Goal: Task Accomplishment & Management: Manage account settings

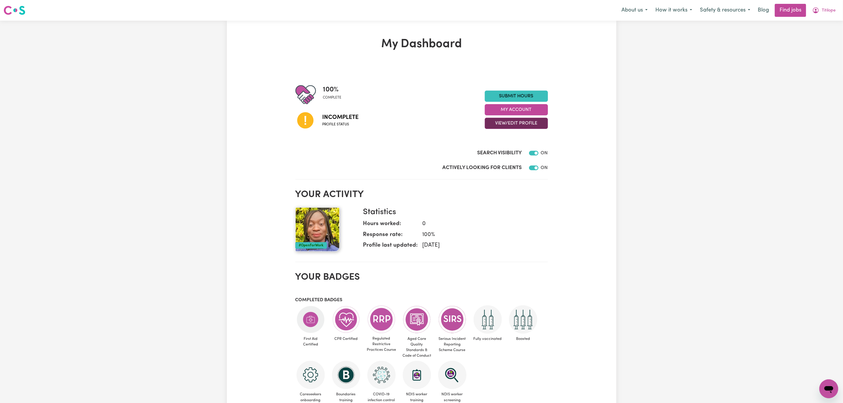
click at [521, 124] on button "View/Edit Profile" at bounding box center [516, 123] width 63 height 11
click at [507, 150] on link "Edit Profile" at bounding box center [512, 150] width 55 height 12
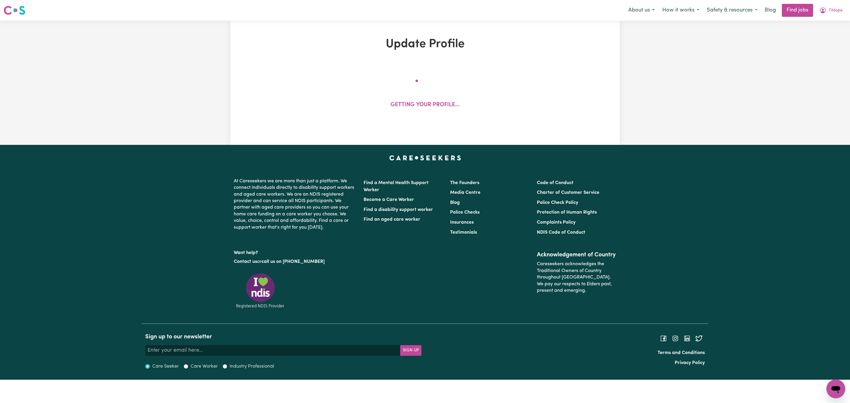
select select "[DEMOGRAPHIC_DATA]"
select select "[DEMOGRAPHIC_DATA] Citizen"
select select "Studying a healthcare related degree or qualification"
select select "115"
select select "162"
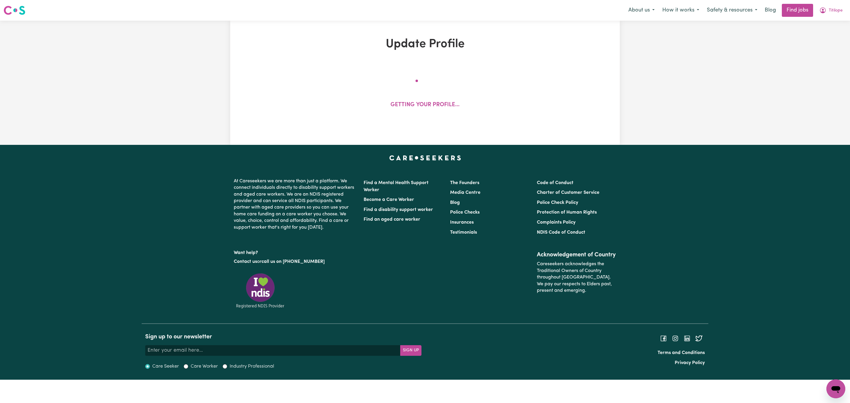
select select "162"
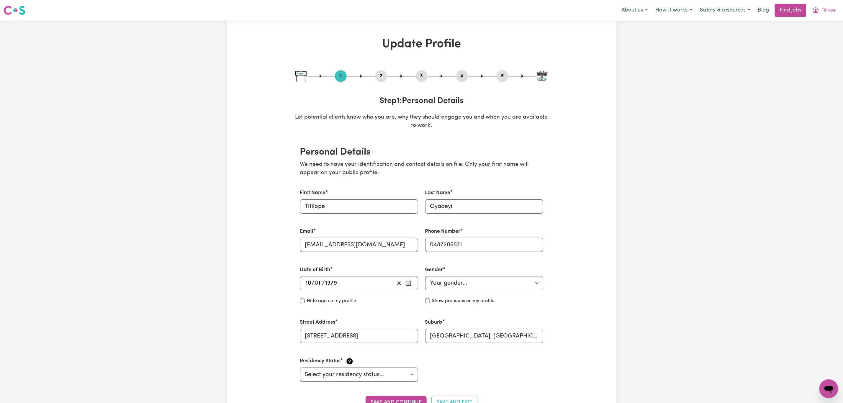
click at [421, 76] on button "3" at bounding box center [422, 76] width 12 height 8
select select "2020"
select select "2011"
select select "2012"
select select "2016"
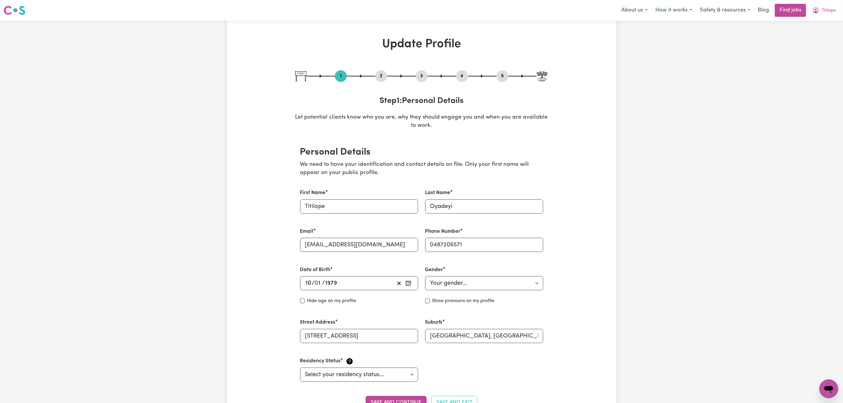
select select "2017"
select select "2011"
select select "2014"
select select "2012"
select select "2013"
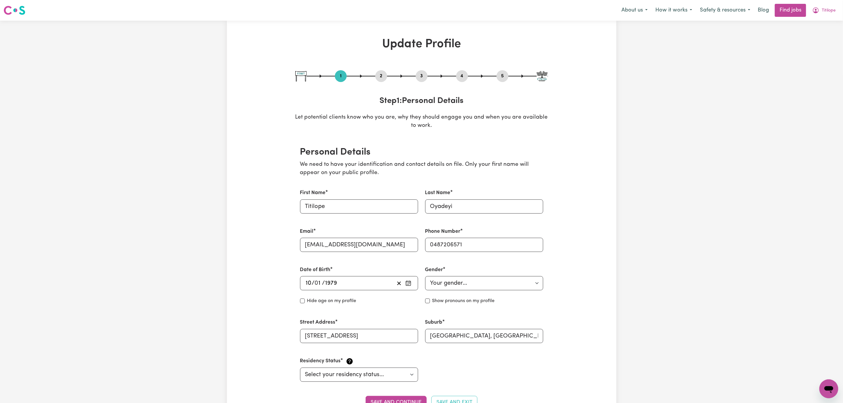
select select "2015"
select select "2019"
select select "2009"
select select "2011"
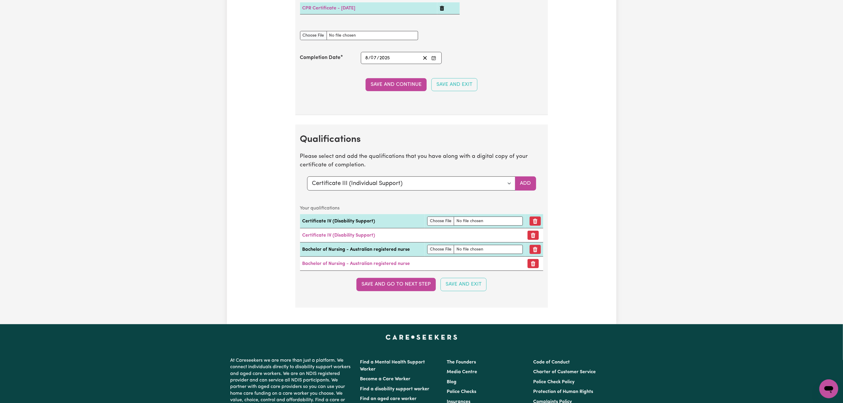
scroll to position [1815, 0]
drag, startPoint x: 490, startPoint y: 195, endPoint x: 486, endPoint y: 199, distance: 4.8
click at [490, 190] on select "Select a qualification to add... Certificate III (Individual Support) Certifica…" at bounding box center [411, 183] width 208 height 14
select select "Bachelor of Nursing (Not Registered Under [PERSON_NAME])"
click at [307, 190] on select "Select a qualification to add... Certificate III (Individual Support) Certifica…" at bounding box center [411, 183] width 208 height 14
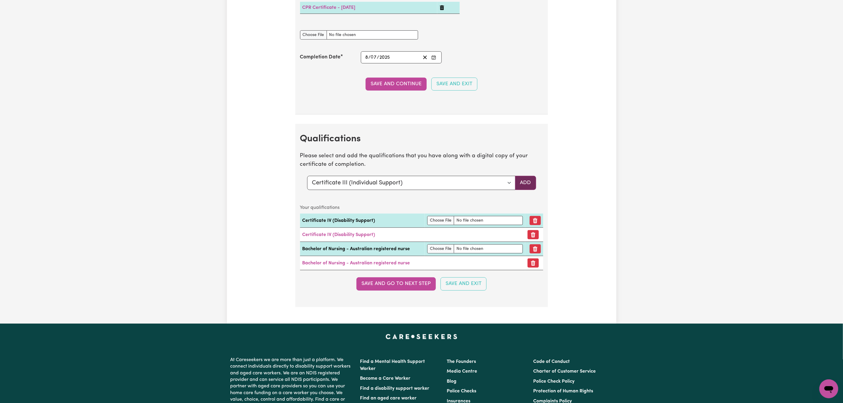
click at [530, 190] on button "Add" at bounding box center [525, 183] width 21 height 14
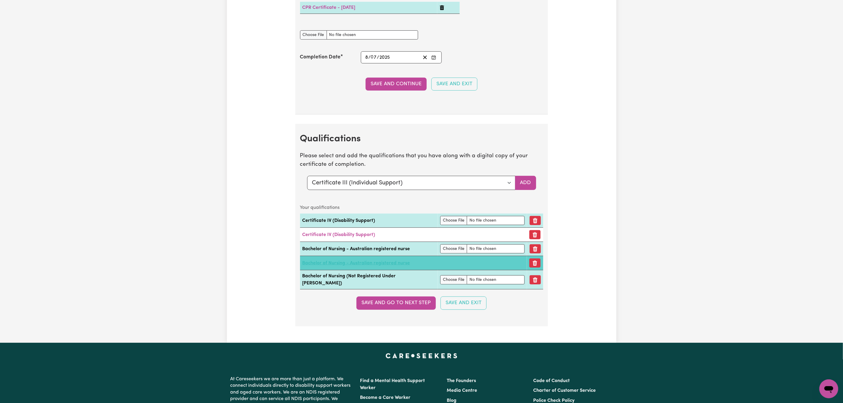
click at [393, 266] on link "Bachelor of Nursing - Australian registered nurse" at bounding box center [357, 263] width 108 height 5
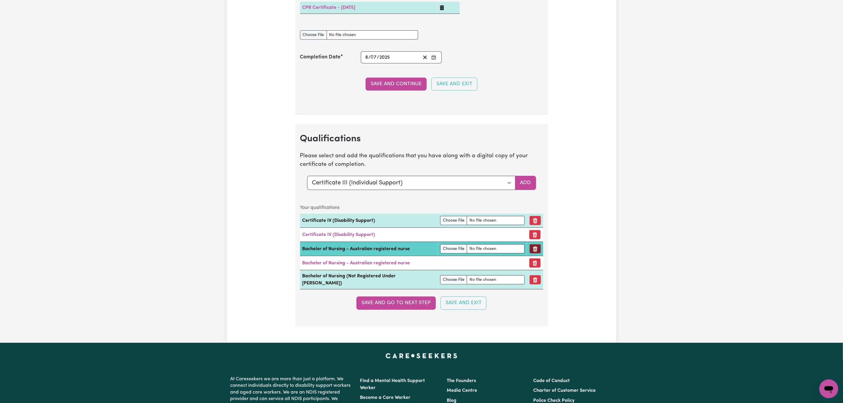
click at [533, 252] on icon "Remove qualification" at bounding box center [535, 248] width 4 height 5
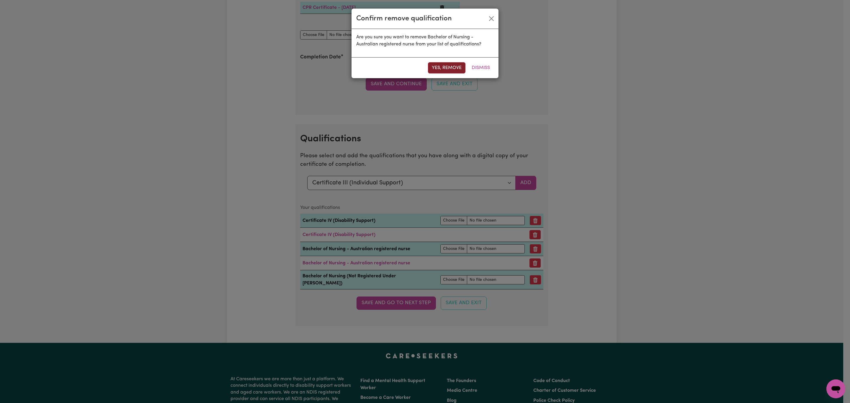
click at [444, 70] on button "Yes, remove" at bounding box center [446, 67] width 37 height 11
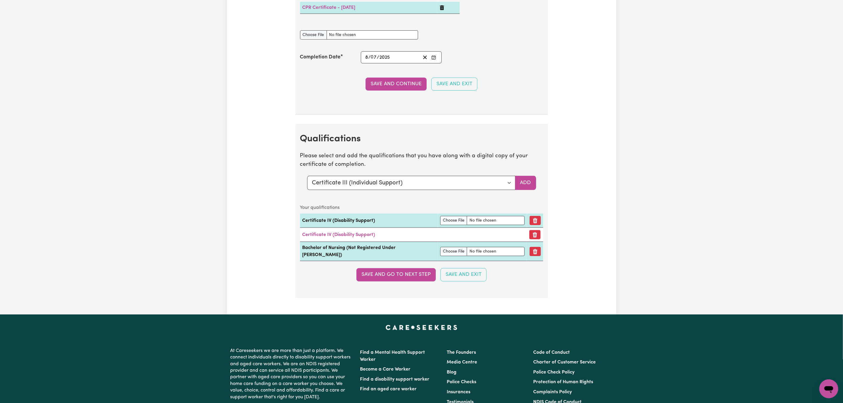
type input "C:\fakepath\55744_1754898709732_BACHELOR OF NURSING.pdf"
click at [396, 281] on button "Save and go to next step" at bounding box center [396, 274] width 79 height 13
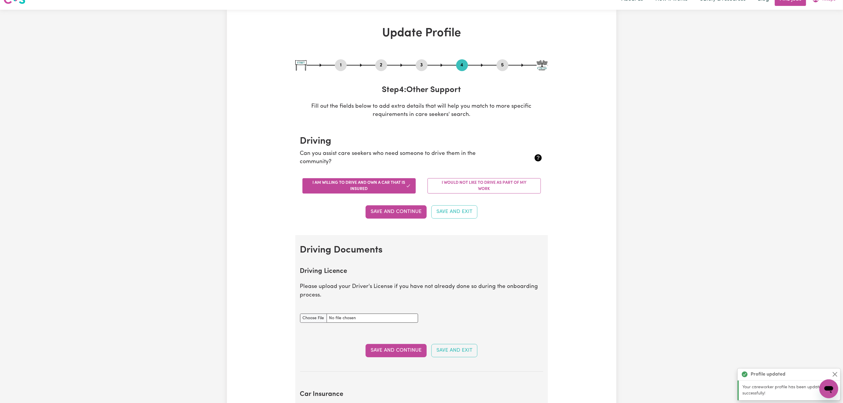
scroll to position [0, 0]
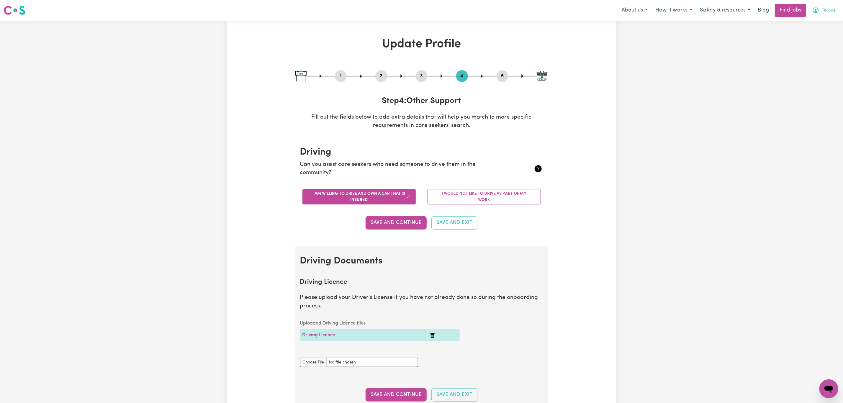
click at [824, 11] on span "Titilope" at bounding box center [829, 10] width 14 height 6
click at [824, 22] on link "My Account" at bounding box center [816, 22] width 47 height 11
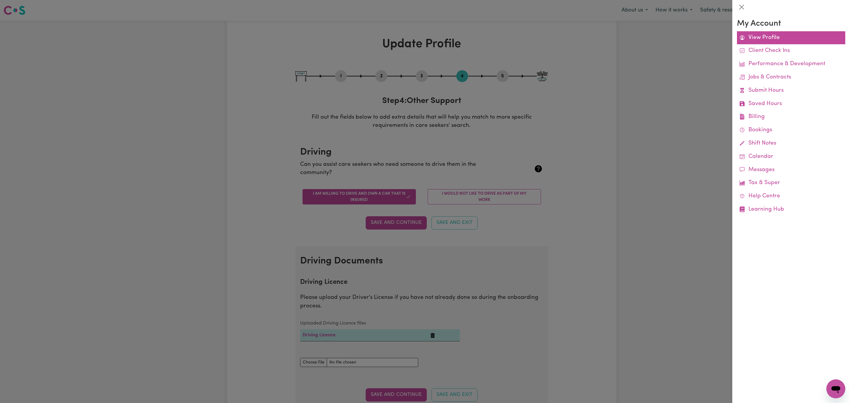
click at [813, 35] on link "View Profile" at bounding box center [791, 37] width 108 height 13
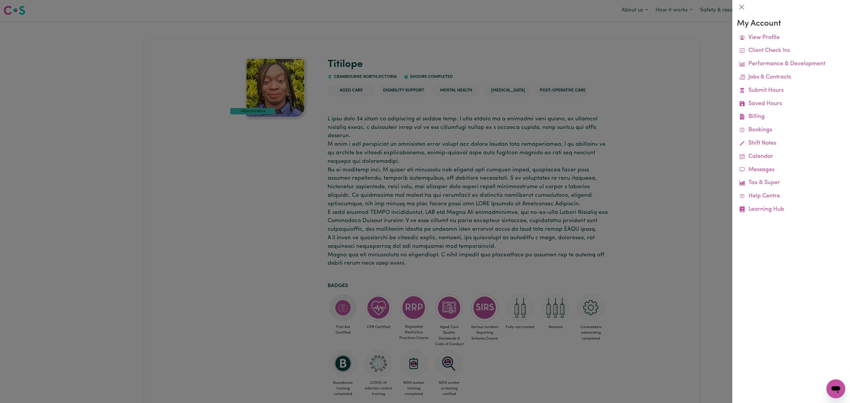
click at [392, 163] on div at bounding box center [425, 201] width 850 height 403
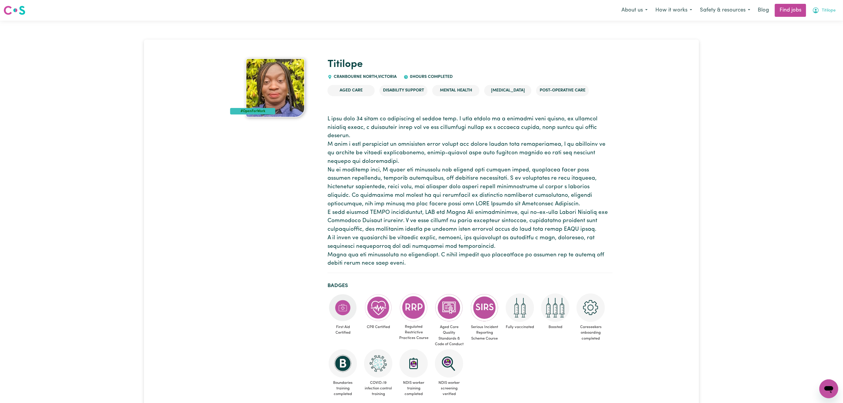
click at [831, 9] on span "Titilope" at bounding box center [829, 10] width 14 height 6
click at [823, 47] on link "Logout" at bounding box center [816, 45] width 47 height 11
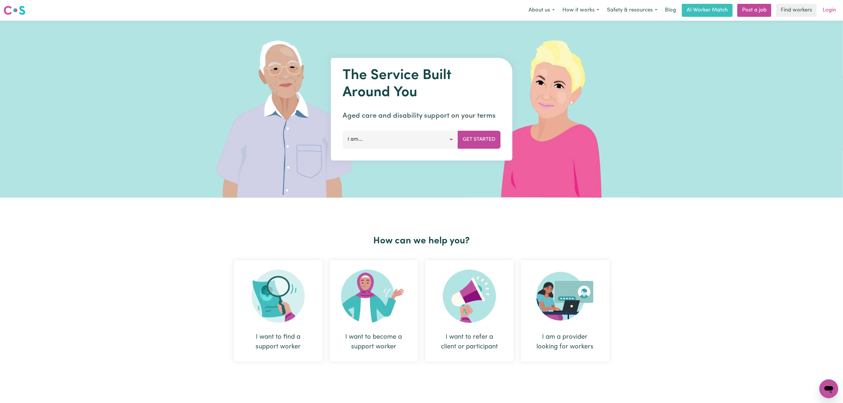
click at [828, 14] on link "Login" at bounding box center [829, 10] width 20 height 13
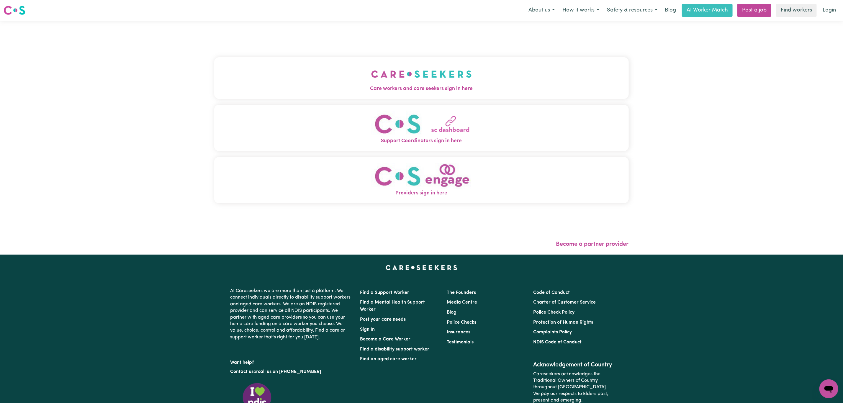
click at [309, 79] on button "Care workers and care seekers sign in here" at bounding box center [421, 77] width 415 height 41
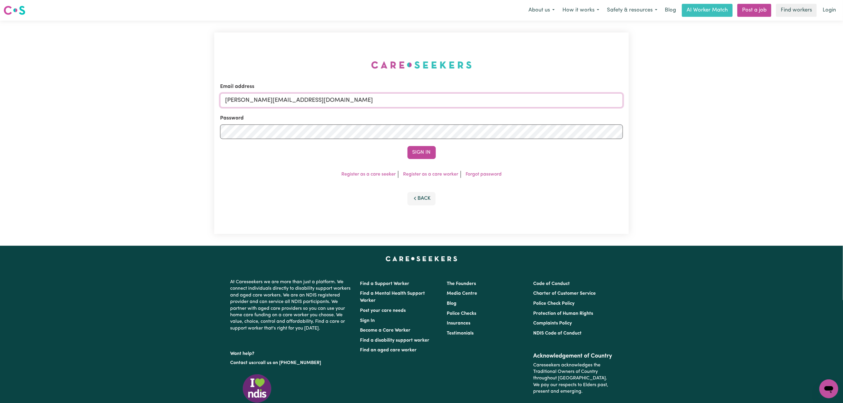
click at [282, 105] on input "[PERSON_NAME][EMAIL_ADDRESS][DOMAIN_NAME]" at bounding box center [421, 100] width 403 height 14
drag, startPoint x: 256, startPoint y: 104, endPoint x: 472, endPoint y: 109, distance: 216.1
click at [472, 107] on form "Email address [EMAIL_ADDRESS][PERSON_NAME][DOMAIN_NAME] Password Sign In" at bounding box center [421, 121] width 403 height 76
type input "superuser~[EMAIL_ADDRESS][DOMAIN_NAME]"
click at [421, 152] on button "Sign In" at bounding box center [422, 152] width 28 height 13
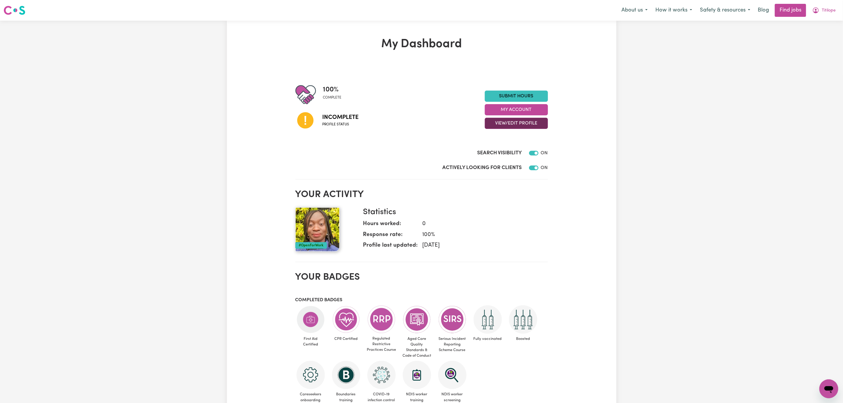
click at [514, 125] on button "View/Edit Profile" at bounding box center [516, 123] width 63 height 11
click at [514, 148] on link "Edit Profile" at bounding box center [512, 150] width 55 height 12
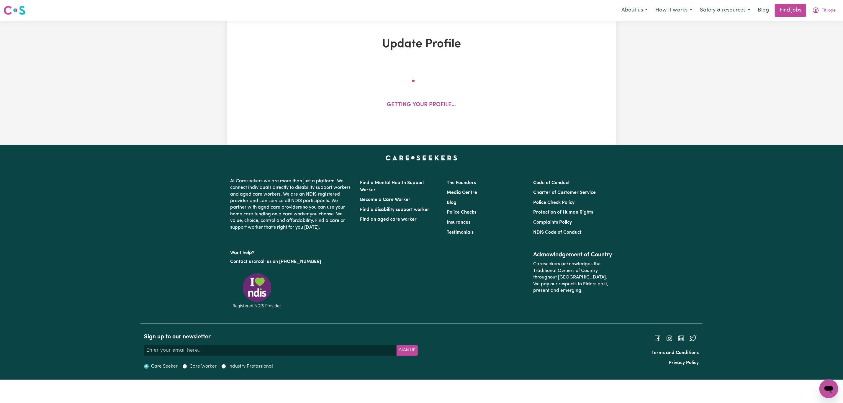
select select "[DEMOGRAPHIC_DATA]"
select select "[DEMOGRAPHIC_DATA] Citizen"
select select "Studying a healthcare related degree or qualification"
select select "115"
select select "162"
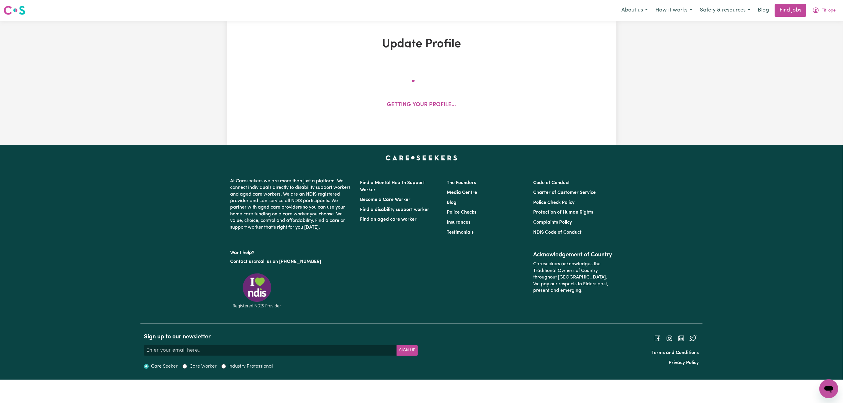
select select "162"
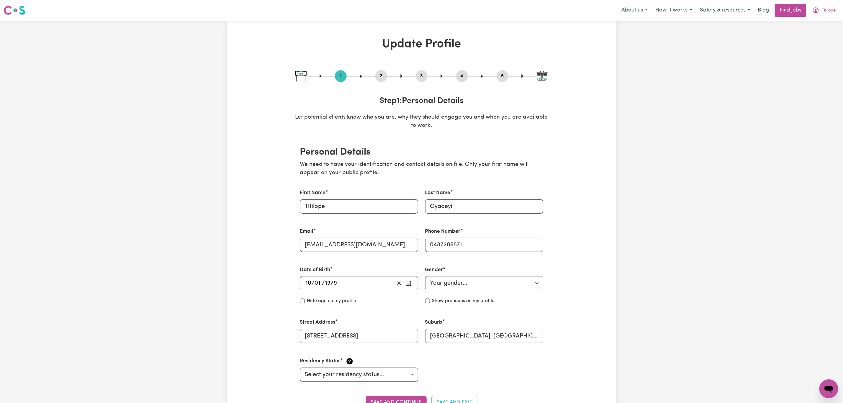
click at [421, 80] on div "3" at bounding box center [422, 76] width 12 height 12
click at [420, 78] on button "3" at bounding box center [422, 76] width 12 height 8
select select "2020"
select select "2011"
select select "2012"
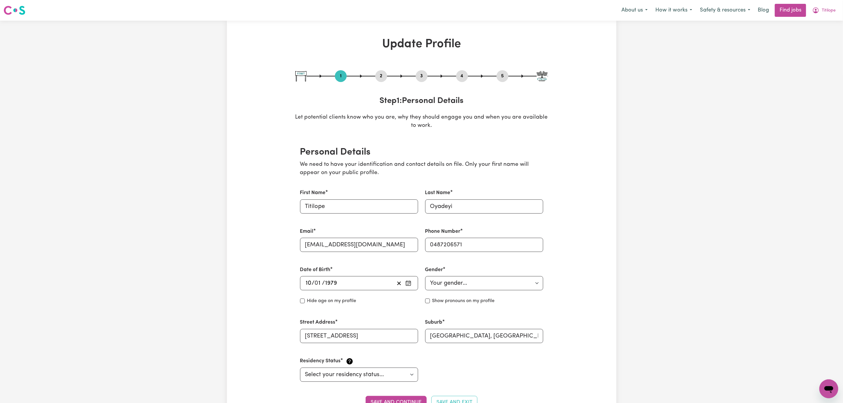
select select "2016"
select select "2017"
select select "2011"
select select "2014"
select select "2012"
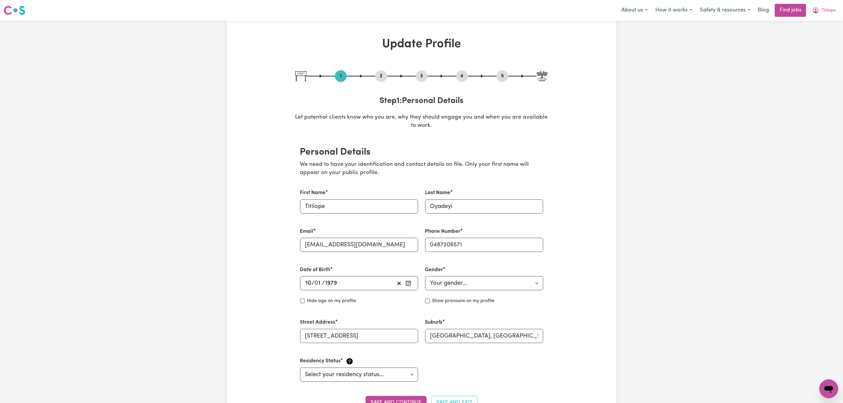
select select "2013"
select select "2015"
select select "2019"
select select "2009"
select select "2011"
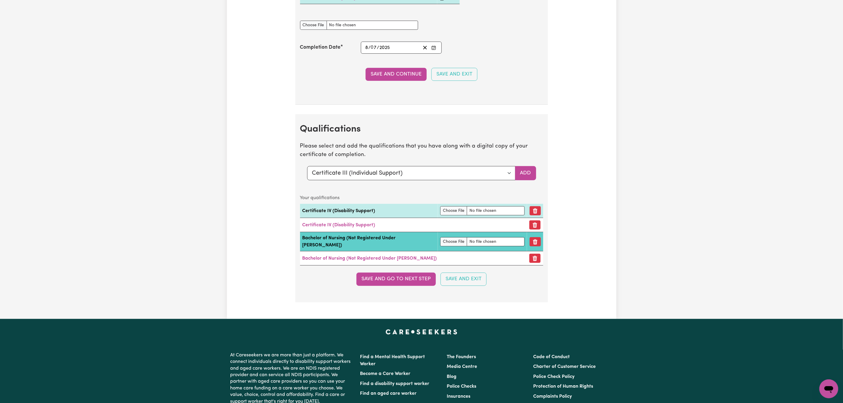
scroll to position [1904, 0]
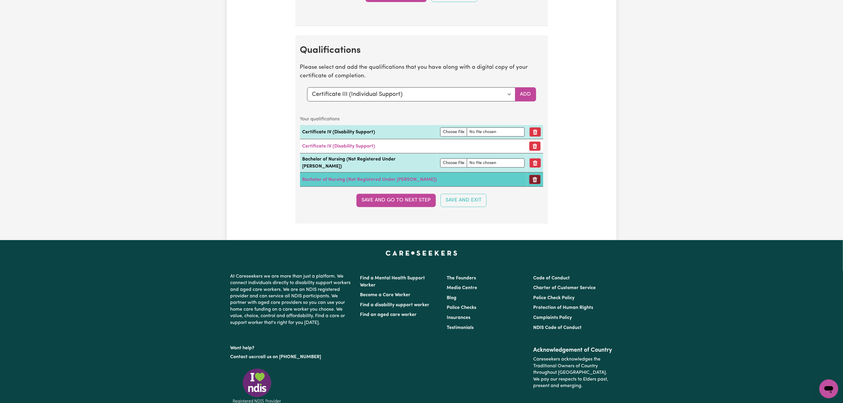
click at [533, 182] on icon "Remove certificate" at bounding box center [535, 179] width 4 height 5
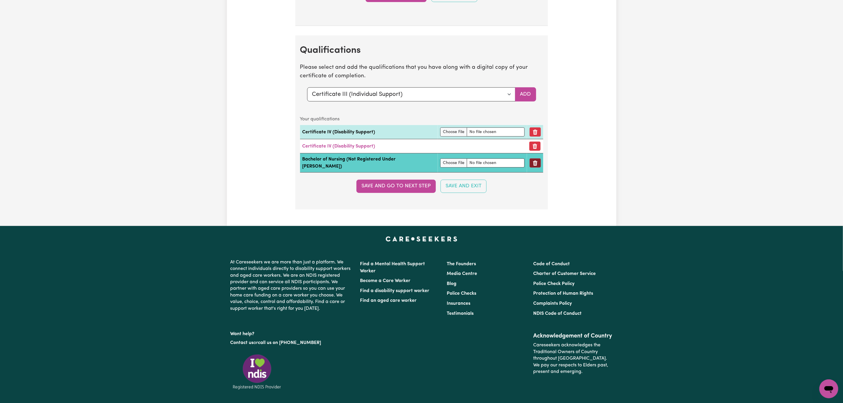
click at [535, 166] on icon "Remove qualification" at bounding box center [535, 163] width 4 height 5
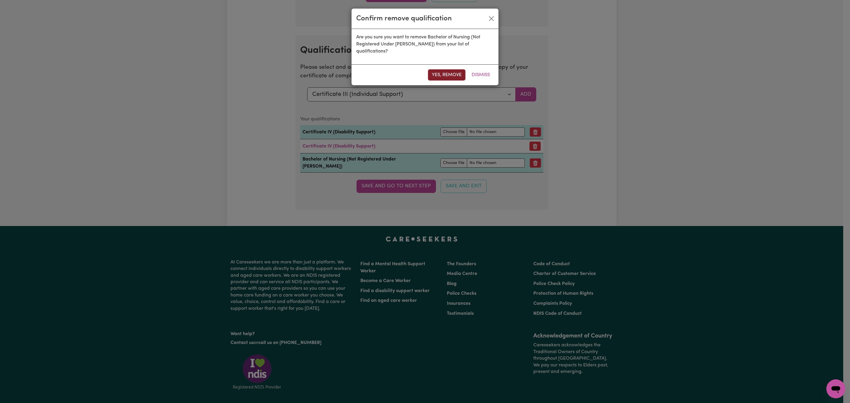
click at [433, 69] on button "Yes, remove" at bounding box center [446, 74] width 37 height 11
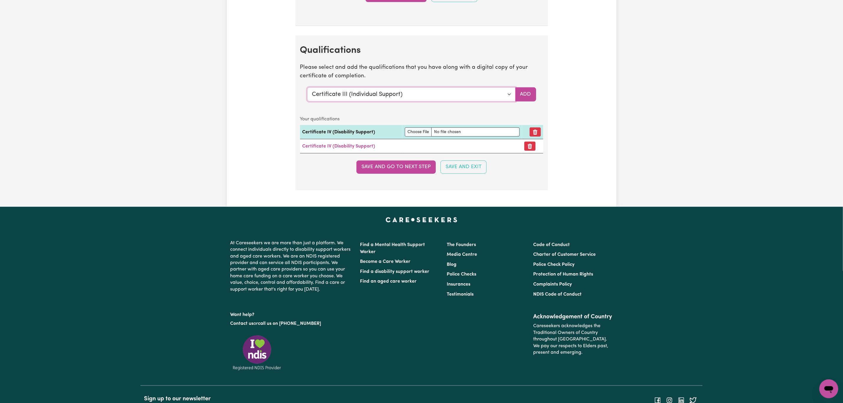
drag, startPoint x: 496, startPoint y: 107, endPoint x: 491, endPoint y: 115, distance: 8.9
click at [496, 102] on select "Select a qualification to add... Certificate III (Individual Support) Certifica…" at bounding box center [411, 94] width 208 height 14
select select "Bachelor of Nursing - Australian registered nurse"
click at [307, 102] on select "Select a qualification to add... Certificate III (Individual Support) Certifica…" at bounding box center [411, 94] width 208 height 14
drag, startPoint x: 527, startPoint y: 105, endPoint x: 525, endPoint y: 109, distance: 4.5
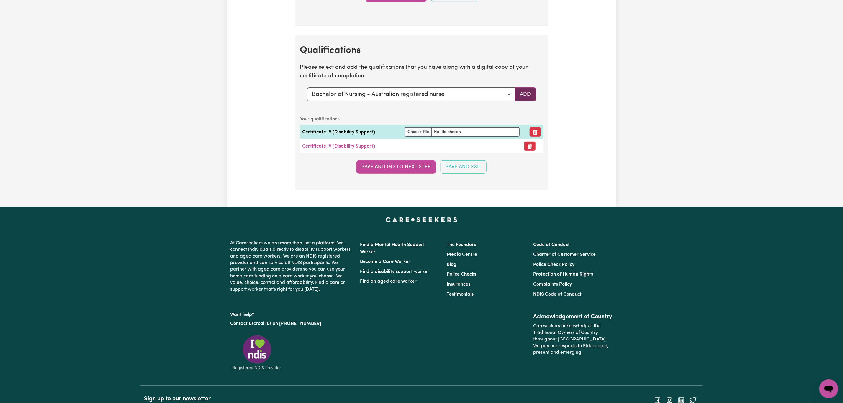
click at [527, 102] on button "Add" at bounding box center [525, 94] width 21 height 14
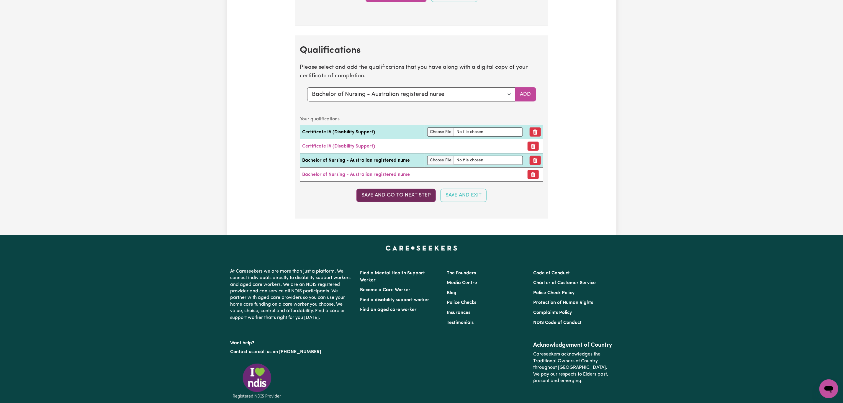
click at [398, 202] on button "Save and go to next step" at bounding box center [396, 195] width 79 height 13
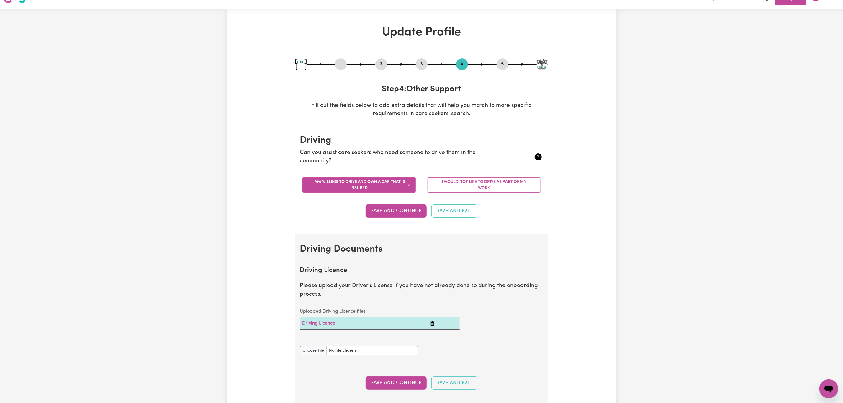
scroll to position [0, 0]
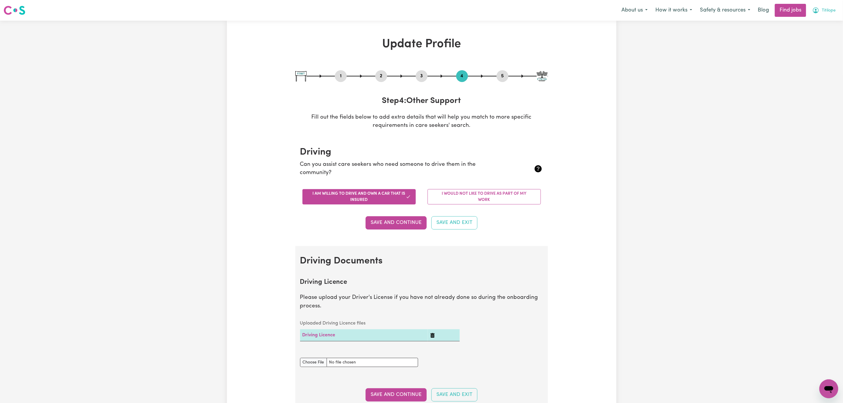
click at [822, 14] on span "Titilope" at bounding box center [829, 10] width 14 height 6
drag, startPoint x: 822, startPoint y: 16, endPoint x: 816, endPoint y: 25, distance: 10.9
click at [816, 25] on link "My Account" at bounding box center [816, 22] width 47 height 11
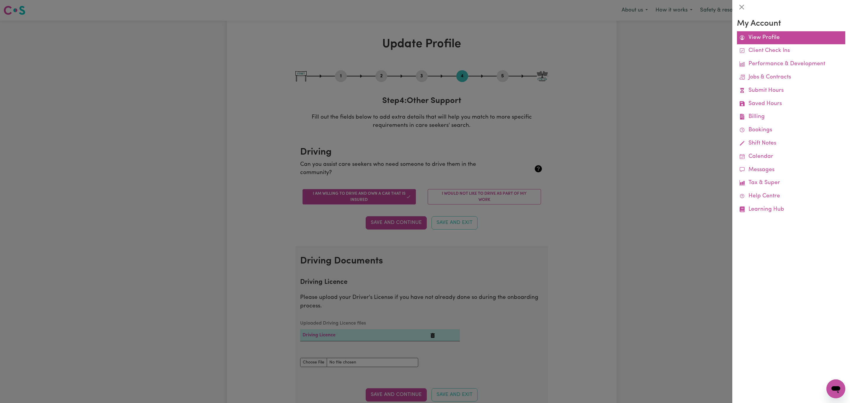
click at [788, 42] on link "View Profile" at bounding box center [791, 37] width 108 height 13
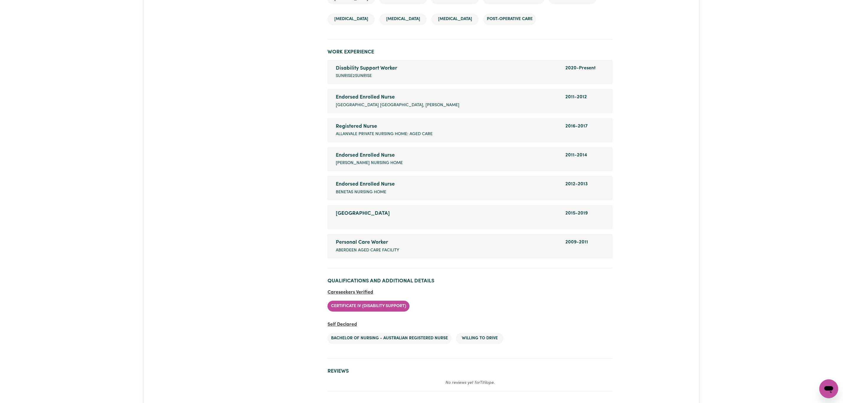
scroll to position [1107, 0]
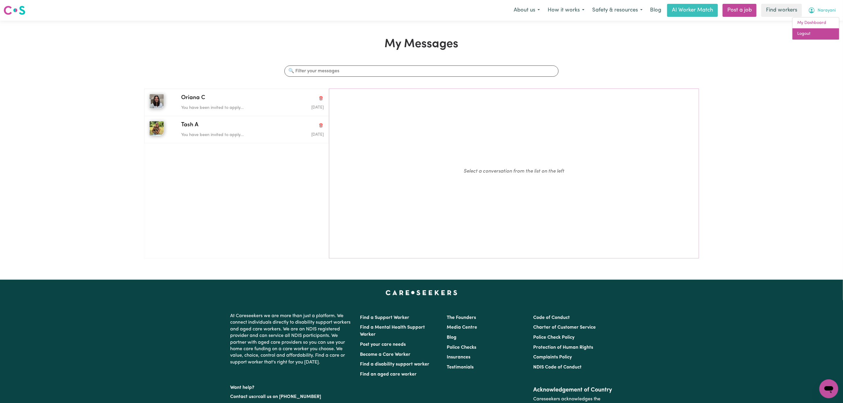
click at [816, 36] on link "Logout" at bounding box center [816, 33] width 47 height 11
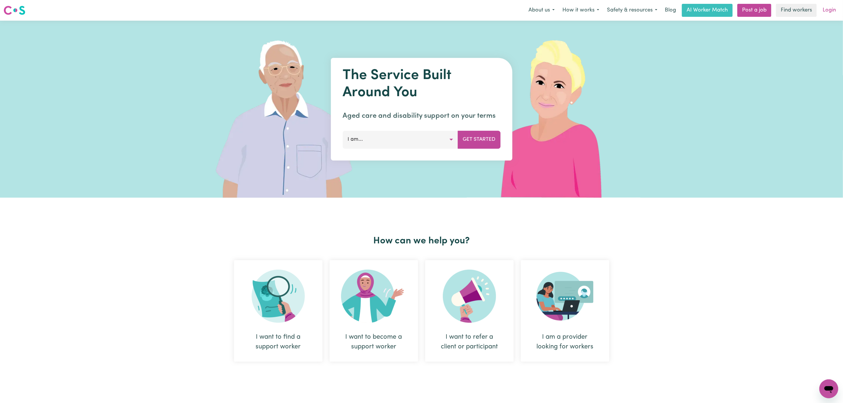
click at [832, 7] on link "Login" at bounding box center [829, 10] width 20 height 13
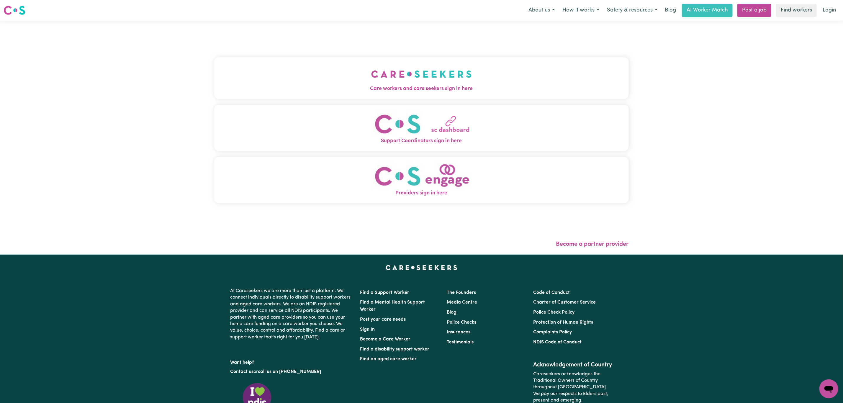
click at [334, 71] on button "Care workers and care seekers sign in here" at bounding box center [421, 77] width 415 height 41
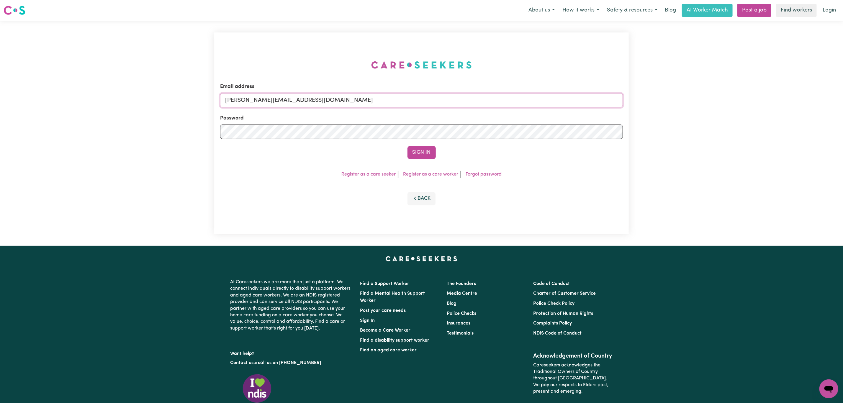
drag, startPoint x: 251, startPoint y: 99, endPoint x: 256, endPoint y: 105, distance: 7.3
click at [251, 99] on input "[PERSON_NAME][EMAIL_ADDRESS][DOMAIN_NAME]" at bounding box center [421, 100] width 403 height 14
drag, startPoint x: 259, startPoint y: 101, endPoint x: 394, endPoint y: 103, distance: 135.5
click at [393, 102] on input "[EMAIL_ADDRESS][PERSON_NAME][DOMAIN_NAME]" at bounding box center [421, 100] width 403 height 14
type input "superuser~linamorvillo@optusnet.com.au"
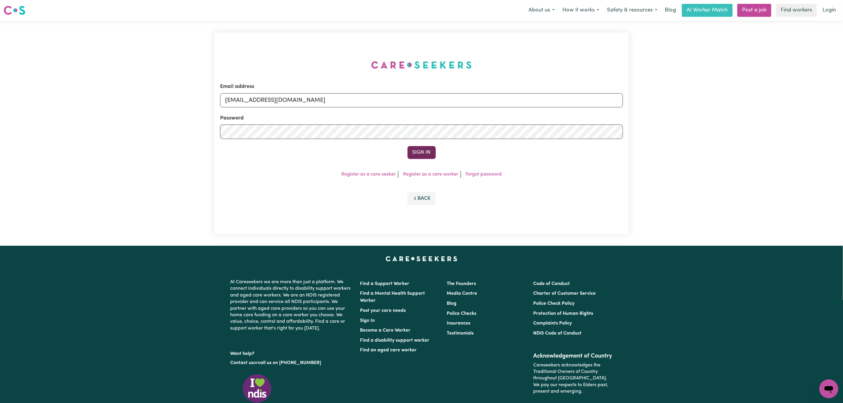
click at [414, 147] on button "Sign In" at bounding box center [422, 152] width 28 height 13
